Goal: Information Seeking & Learning: Learn about a topic

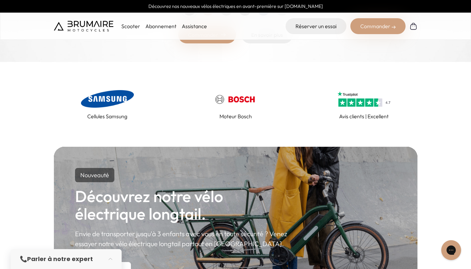
scroll to position [143, 0]
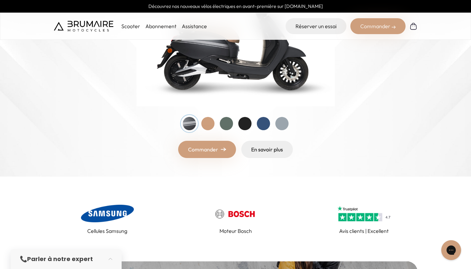
click at [130, 30] on p "Scooter" at bounding box center [130, 26] width 19 height 8
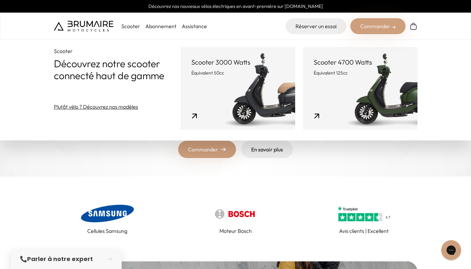
click at [345, 87] on link "Scooter 4700 Watts Équivalent 125cc" at bounding box center [360, 88] width 114 height 83
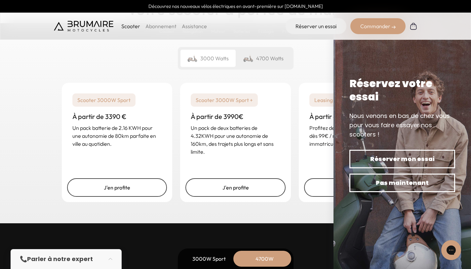
scroll to position [1671, 0]
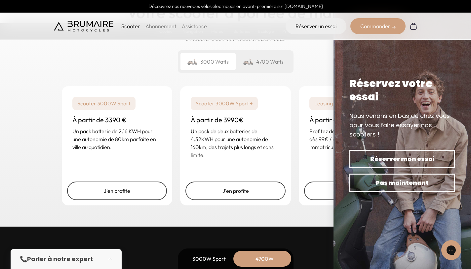
click at [228, 119] on h3 "À partir de 3990€" at bounding box center [236, 119] width 90 height 9
click at [229, 131] on p "Un pack de deux batteries de 4.32KWH pour une autonomie de 160km, des trajets p…" at bounding box center [236, 143] width 90 height 32
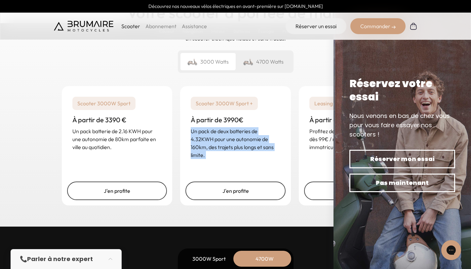
click at [229, 131] on p "Un pack de deux batteries de 4.32KWH pour une autonomie de 160km, des trajets p…" at bounding box center [236, 143] width 90 height 32
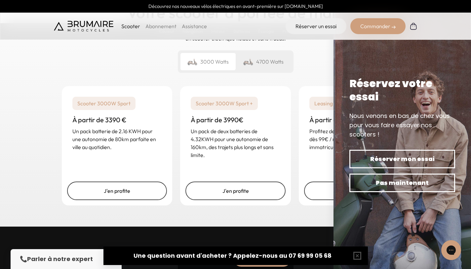
scroll to position [1697, 0]
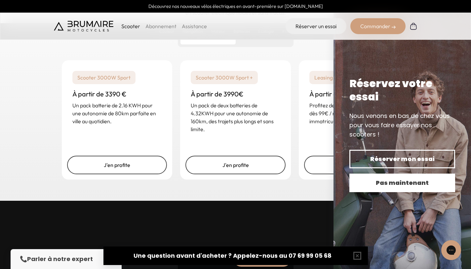
click at [377, 187] on span "Pas maintenant" at bounding box center [402, 182] width 83 height 9
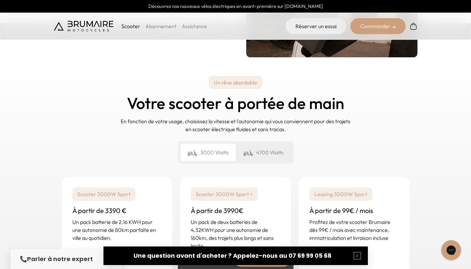
scroll to position [1559, 0]
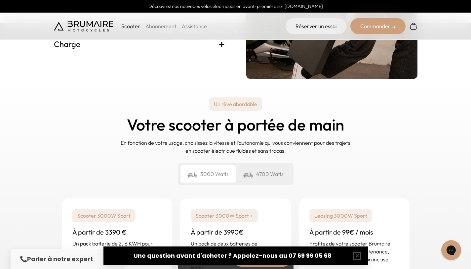
click at [268, 178] on div "4700 Watts" at bounding box center [263, 173] width 55 height 17
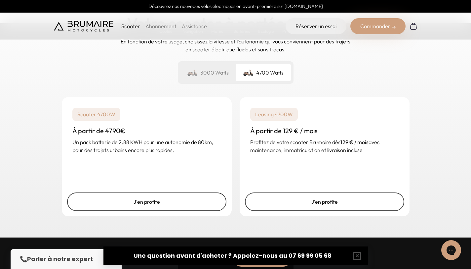
scroll to position [1661, 0]
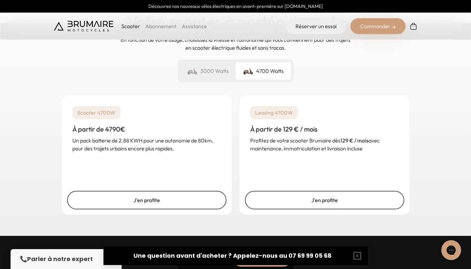
click at [227, 77] on div "3000 Watts" at bounding box center [208, 70] width 55 height 17
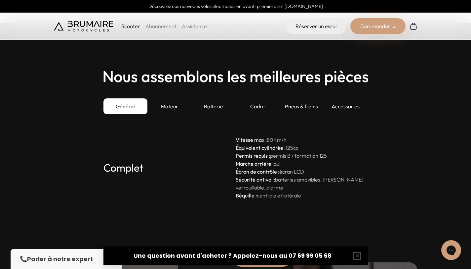
scroll to position [1865, 0]
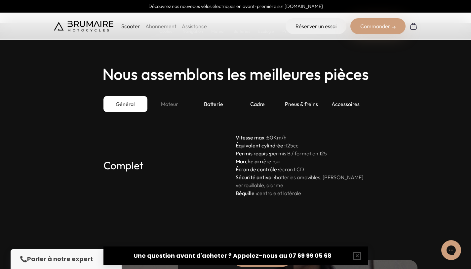
click at [166, 106] on div "Moteur" at bounding box center [169, 104] width 44 height 16
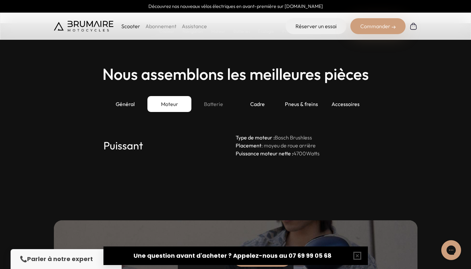
click at [220, 100] on div "Batterie" at bounding box center [213, 104] width 44 height 16
